Goal: Transaction & Acquisition: Purchase product/service

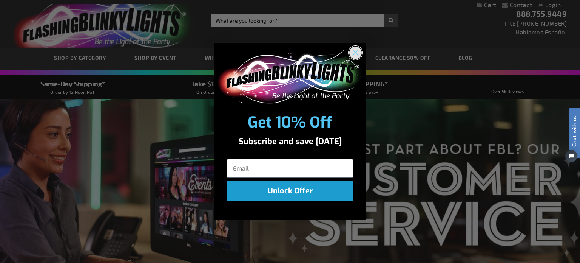
click at [358, 49] on circle "Close dialog" at bounding box center [355, 52] width 12 height 12
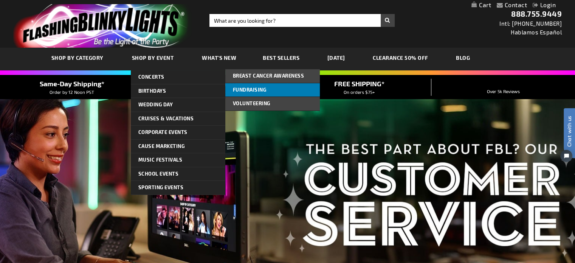
click at [251, 92] on span "Fundraising" at bounding box center [250, 90] width 34 height 6
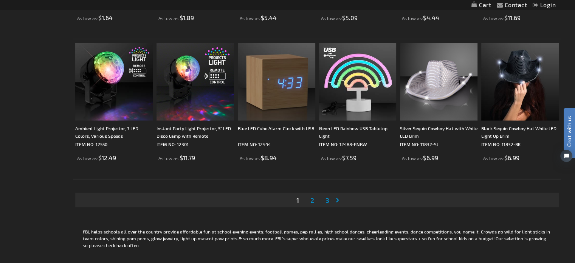
scroll to position [1486, 0]
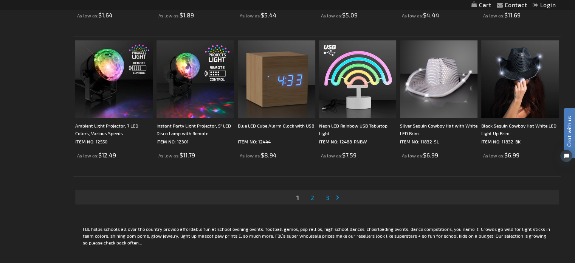
click at [314, 196] on link "Page 2" at bounding box center [312, 197] width 7 height 11
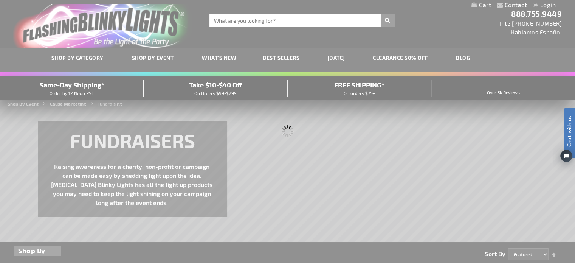
scroll to position [0, 0]
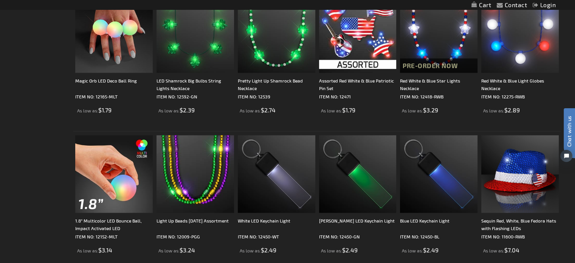
scroll to position [1429, 0]
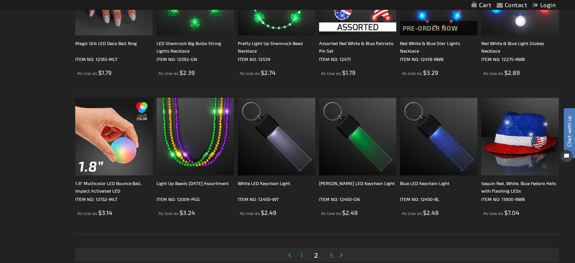
click at [331, 257] on span "3" at bounding box center [331, 254] width 4 height 8
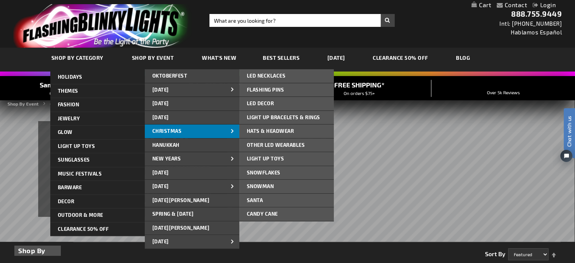
click at [218, 131] on link "CHRISTMAS" at bounding box center [192, 131] width 94 height 14
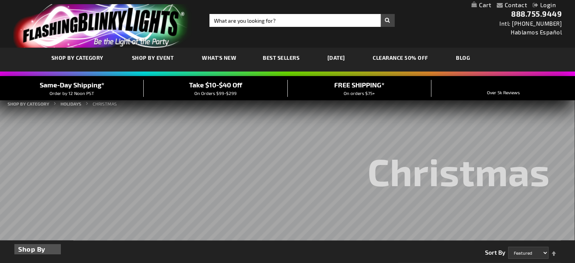
drag, startPoint x: 578, startPoint y: 9, endPoint x: 577, endPoint y: 37, distance: 28.4
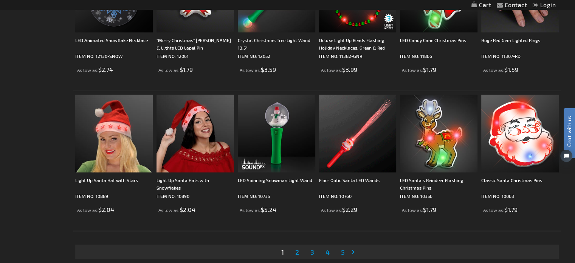
scroll to position [1435, 0]
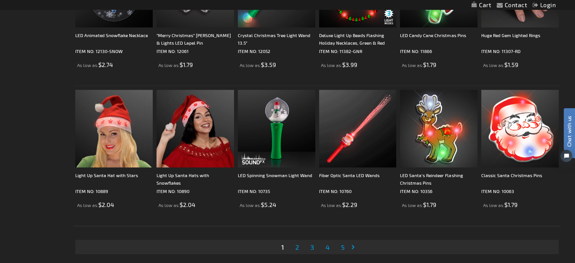
click at [298, 248] on span "2" at bounding box center [297, 246] width 4 height 8
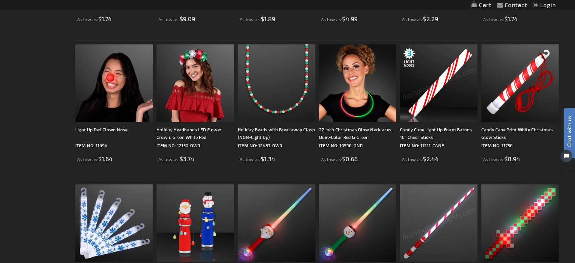
scroll to position [506, 0]
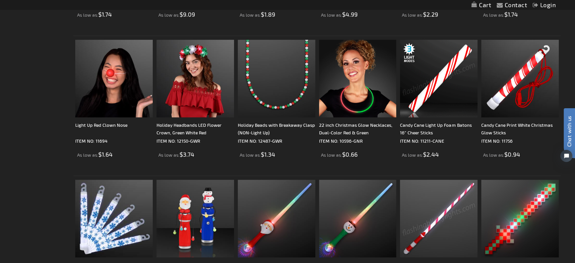
drag, startPoint x: 577, startPoint y: 23, endPoint x: 15, endPoint y: 24, distance: 562.2
drag, startPoint x: 578, startPoint y: 89, endPoint x: 112, endPoint y: 107, distance: 466.6
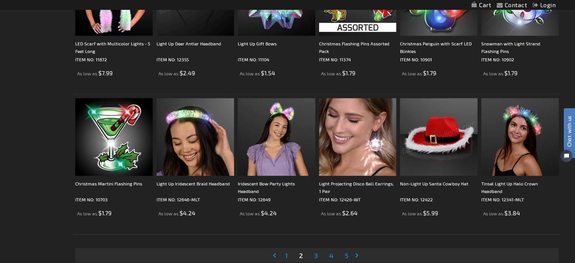
scroll to position [1441, 0]
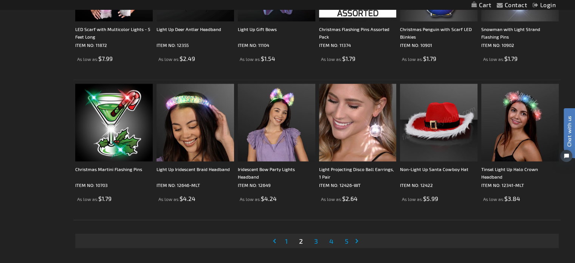
click at [317, 237] on span "3" at bounding box center [316, 241] width 4 height 8
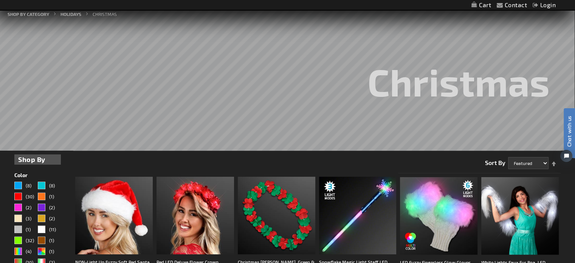
scroll to position [76, 0]
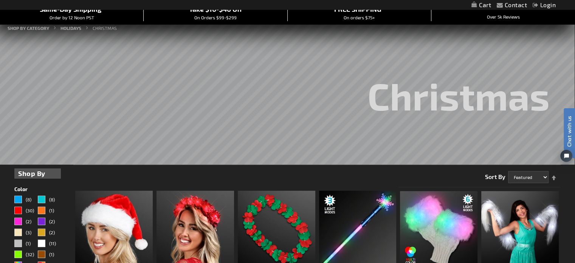
click at [524, 175] on select "Featured Name Price Best Sellers" at bounding box center [528, 177] width 40 height 12
select select "price"
click at [508, 171] on select "Featured Name Price Best Sellers" at bounding box center [528, 177] width 40 height 12
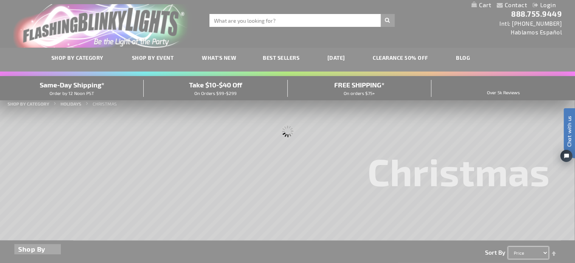
scroll to position [0, 0]
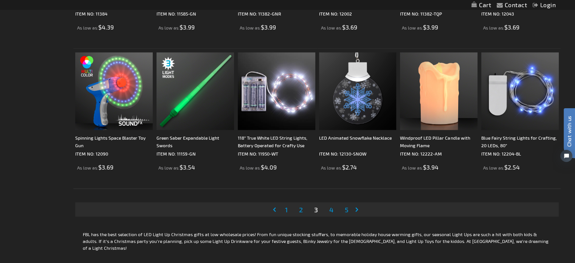
scroll to position [1475, 0]
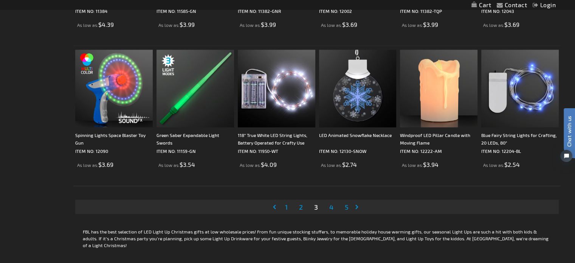
click at [299, 206] on span "2" at bounding box center [301, 207] width 4 height 8
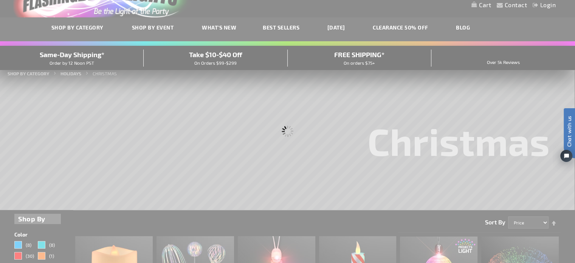
scroll to position [9, 0]
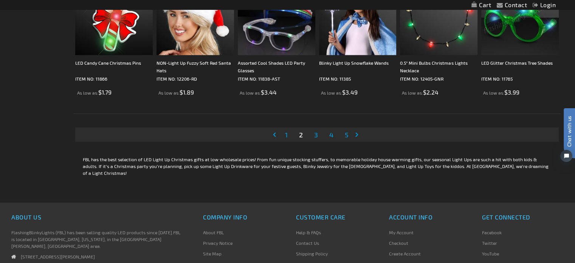
scroll to position [1549, 0]
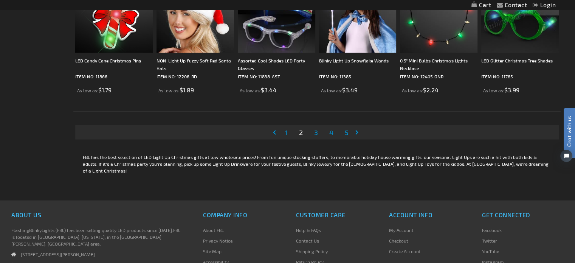
click at [334, 134] on link "Page 4" at bounding box center [331, 132] width 7 height 11
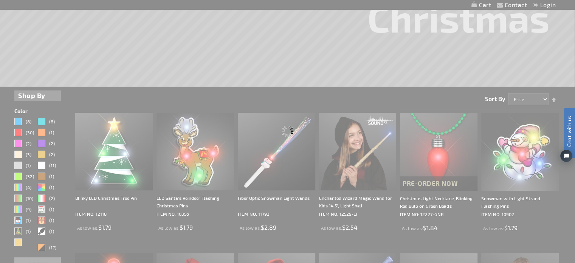
scroll to position [38, 0]
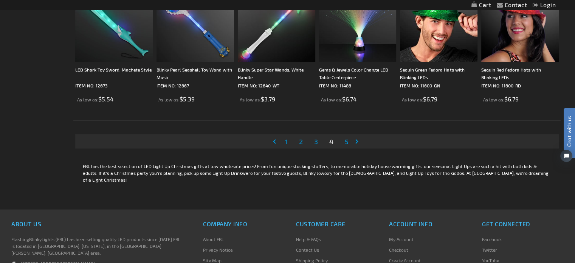
scroll to position [1547, 0]
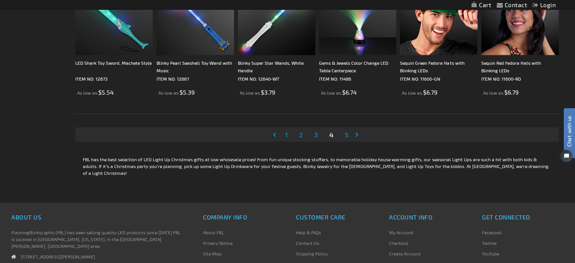
click at [346, 132] on span "5" at bounding box center [347, 134] width 4 height 8
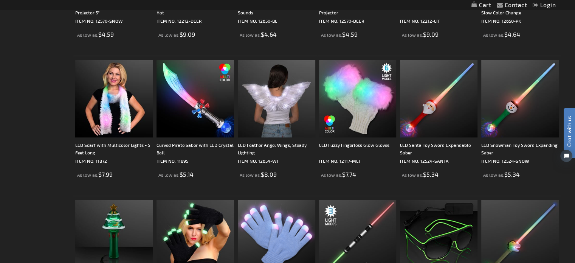
scroll to position [740, 0]
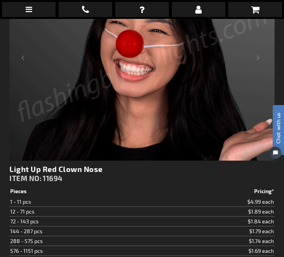
scroll to position [193, 0]
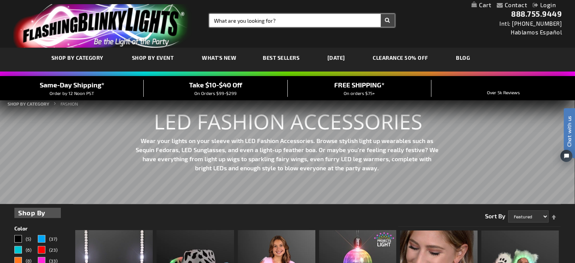
click at [253, 20] on input "Search" at bounding box center [301, 20] width 185 height 13
type input "socks"
click at [380, 14] on button "Search" at bounding box center [387, 20] width 14 height 13
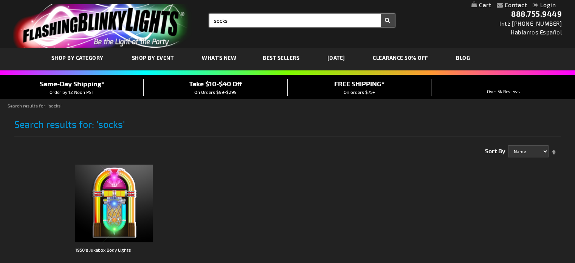
type input "socks"
click at [253, 20] on input "socks" at bounding box center [301, 20] width 185 height 13
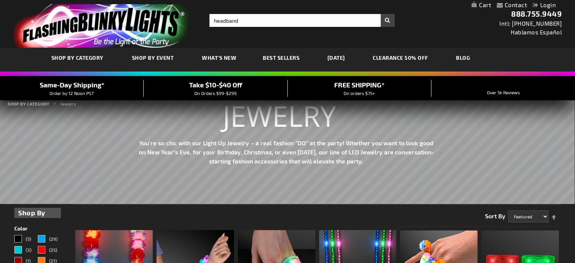
type input "headband"
click at [380, 14] on button "Search" at bounding box center [387, 20] width 14 height 13
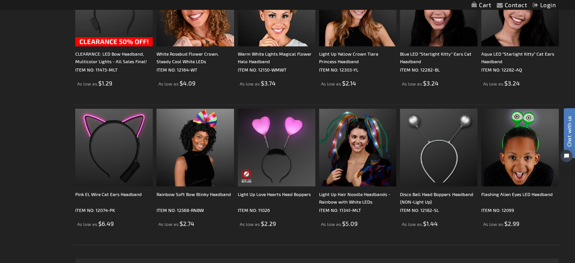
scroll to position [1341, 0]
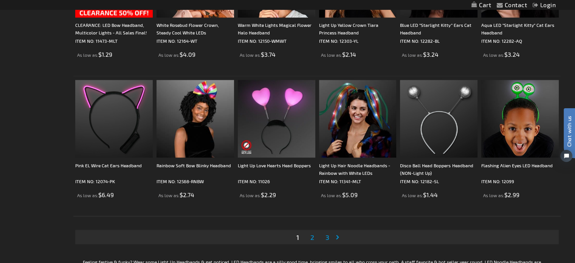
drag, startPoint x: 578, startPoint y: 18, endPoint x: 577, endPoint y: 202, distance: 184.0
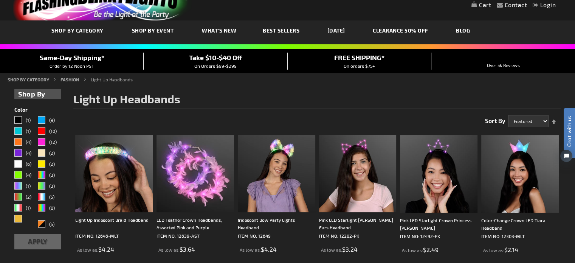
scroll to position [0, 0]
